Goal: Find specific page/section: Find specific page/section

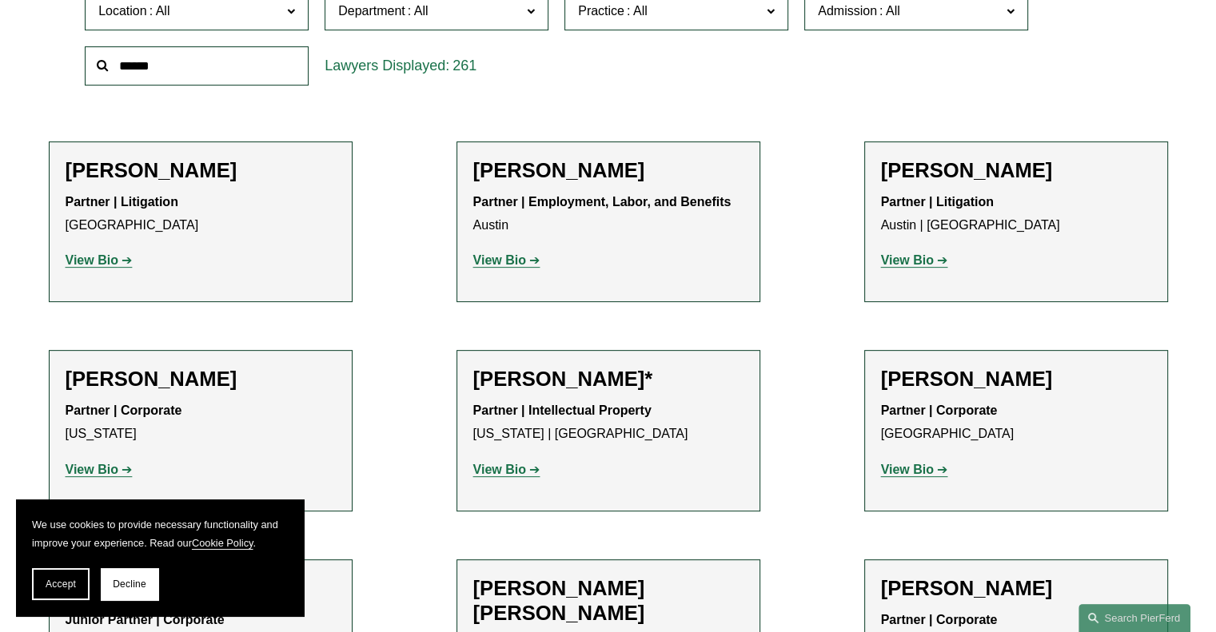
scroll to position [400, 0]
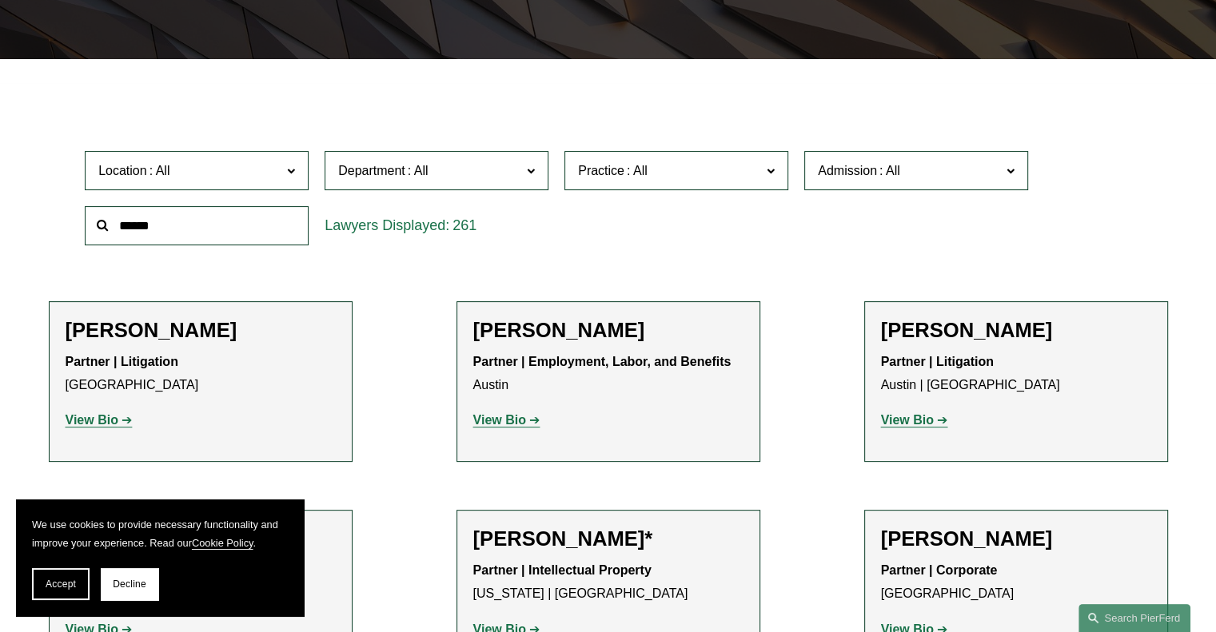
click at [169, 229] on input "text" at bounding box center [197, 225] width 224 height 39
type input "****"
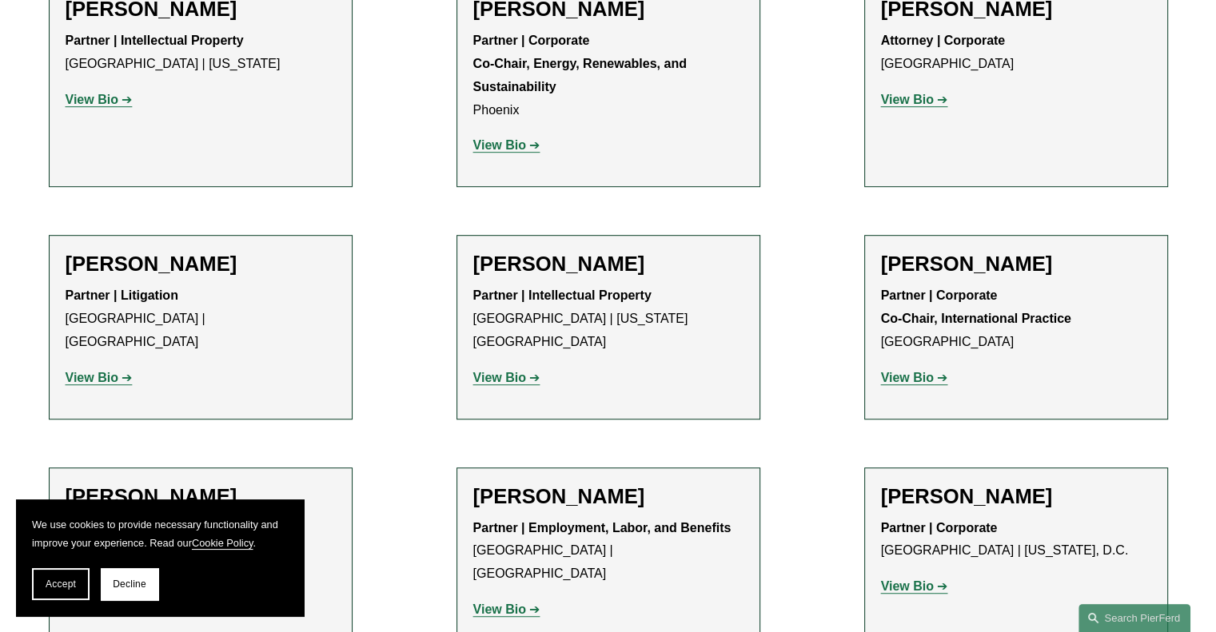
scroll to position [959, 0]
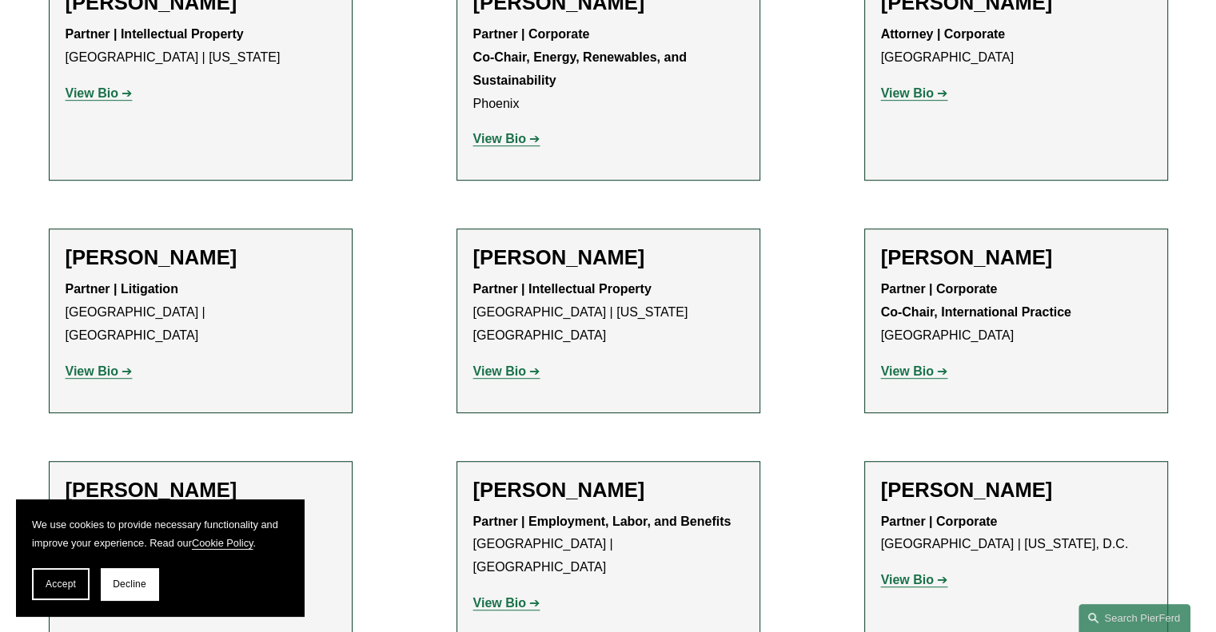
click at [499, 365] on strong "View Bio" at bounding box center [499, 372] width 53 height 14
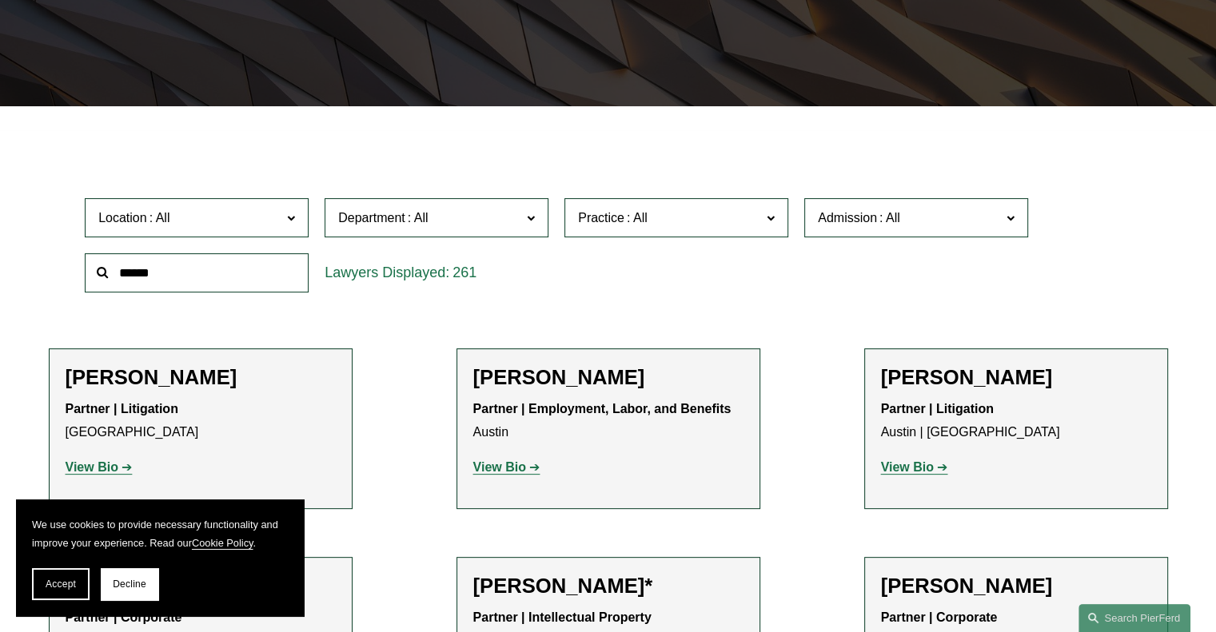
scroll to position [240, 0]
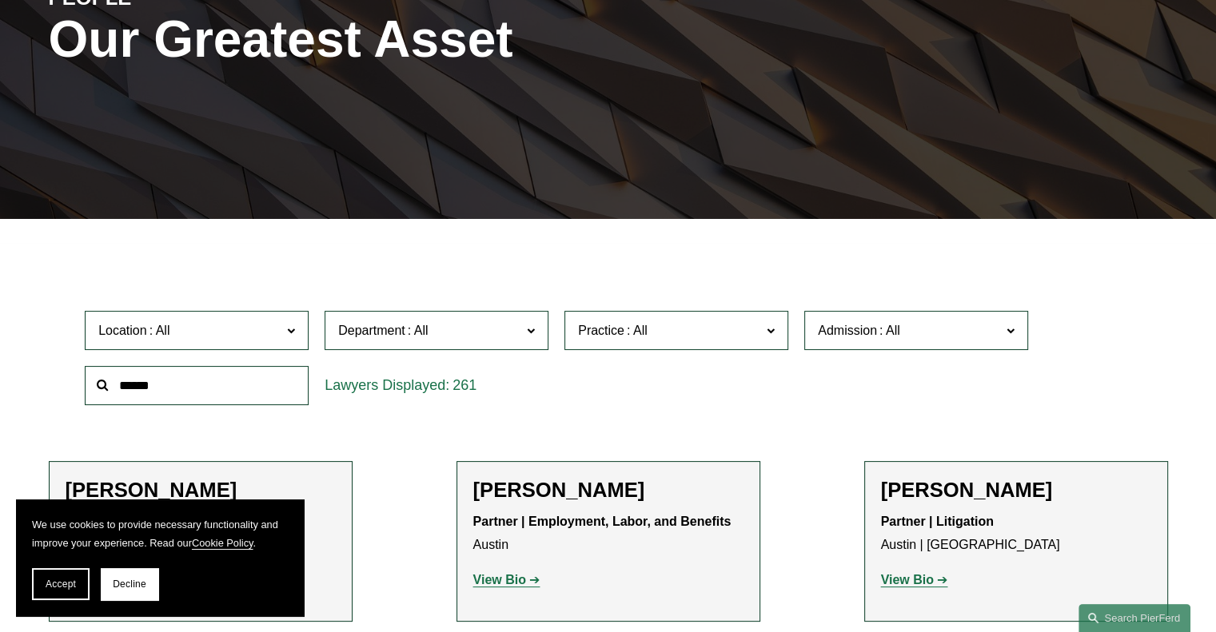
click at [173, 376] on input "text" at bounding box center [197, 385] width 224 height 39
type input "***"
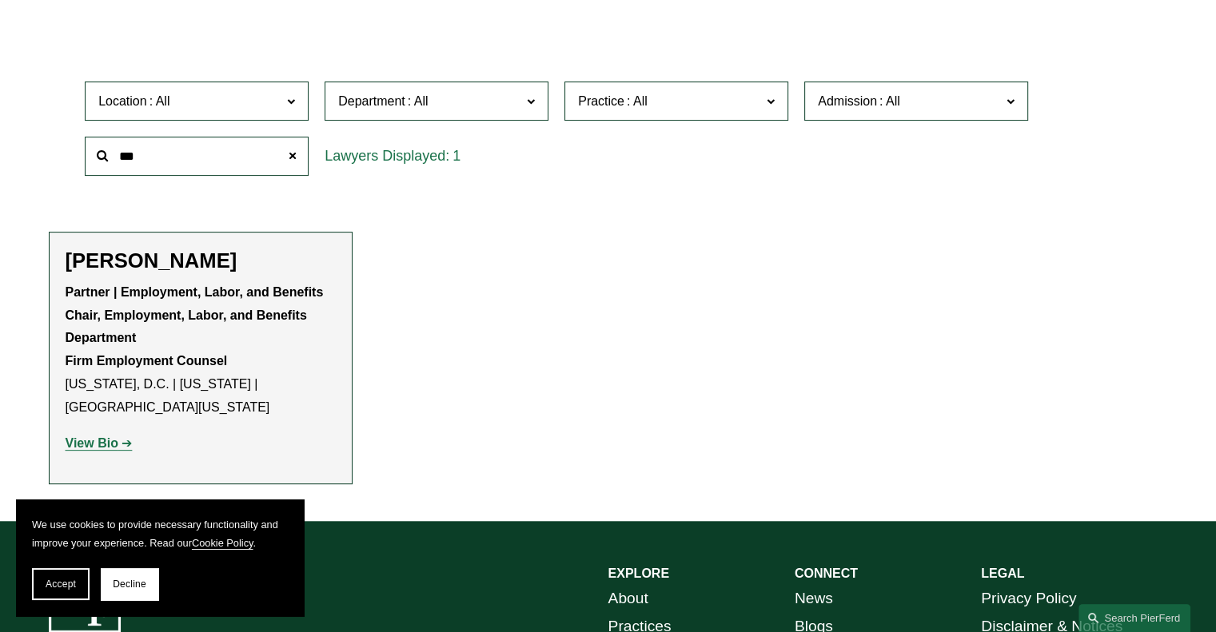
scroll to position [480, 0]
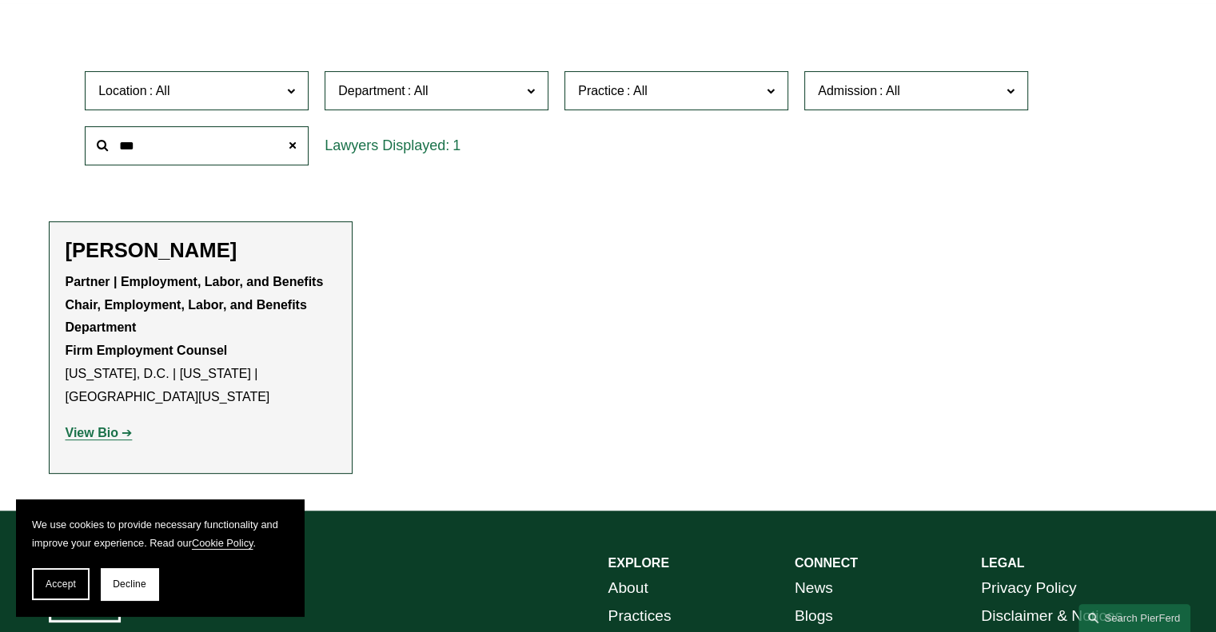
click at [106, 426] on strong "View Bio" at bounding box center [92, 433] width 53 height 14
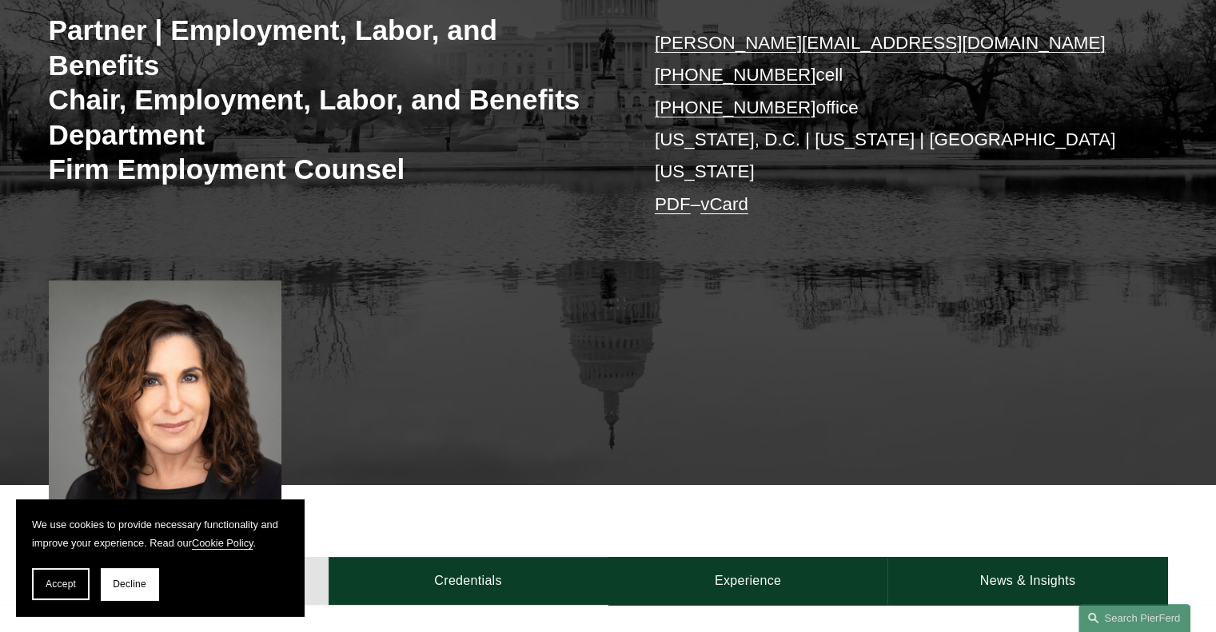
scroll to position [320, 0]
